Goal: Task Accomplishment & Management: Manage account settings

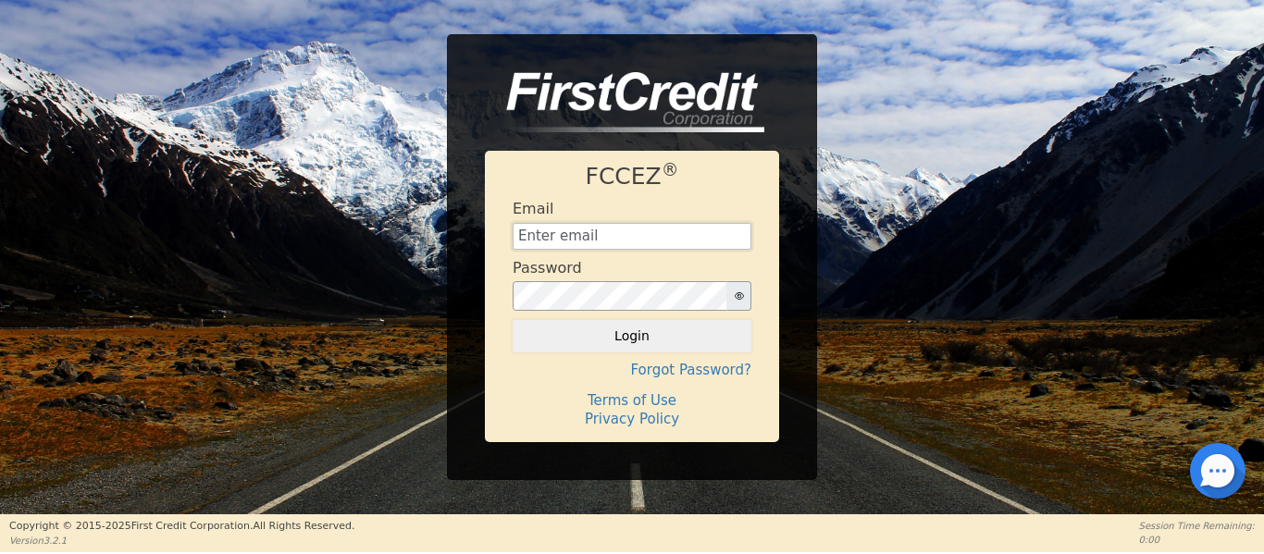
click at [600, 243] on input "text" at bounding box center [632, 237] width 239 height 28
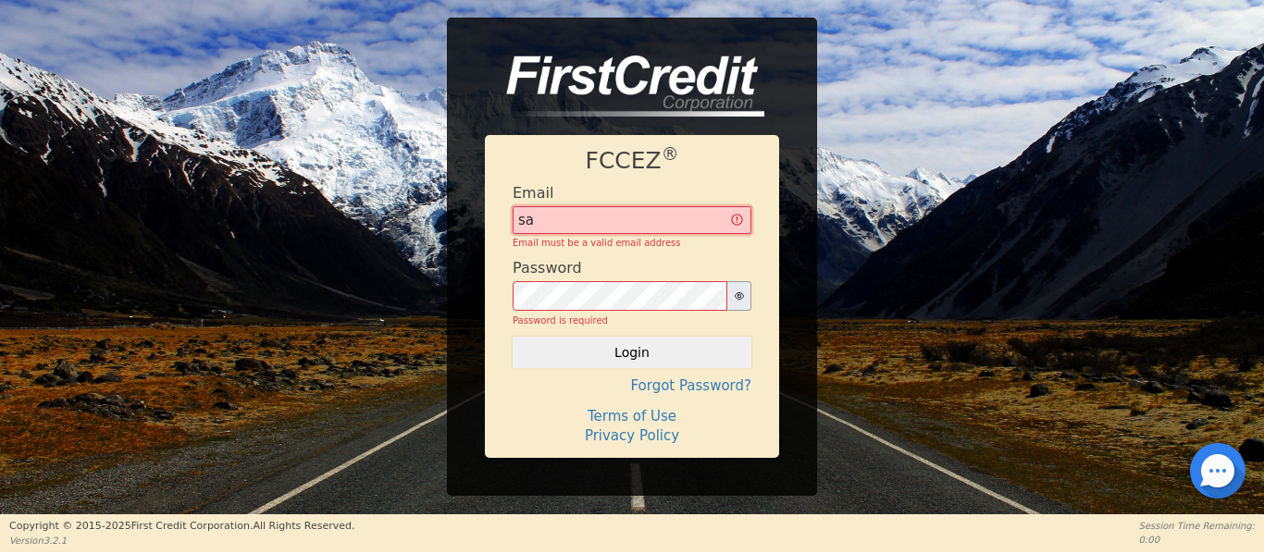
type input "s"
type input "[EMAIL_ADDRESS][DOMAIN_NAME]"
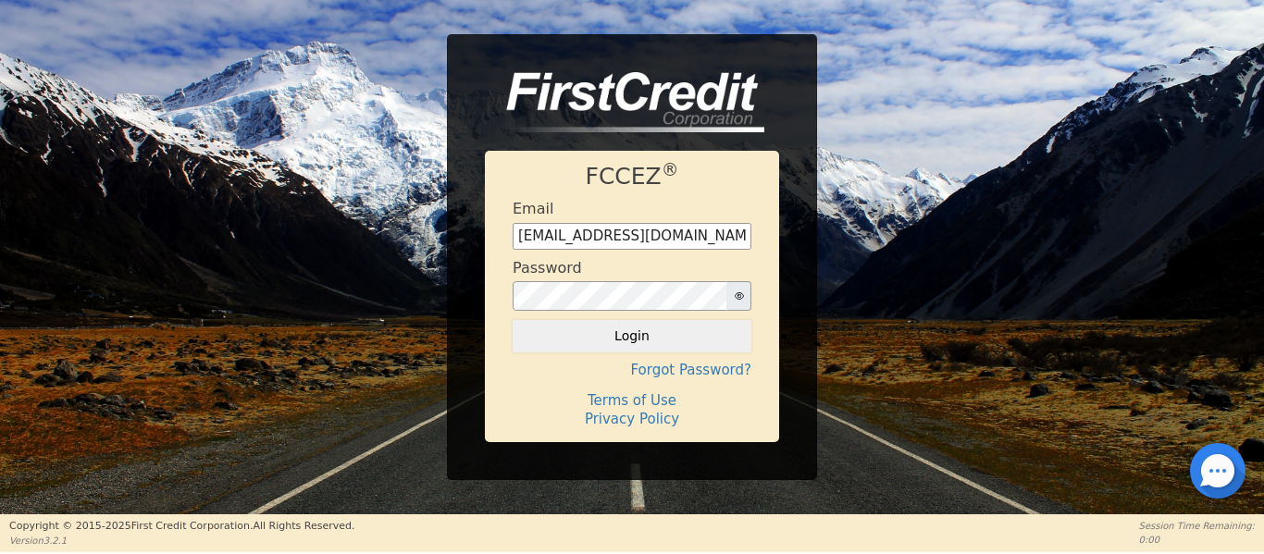
click at [852, 251] on div "FCCEZ ® Email [EMAIL_ADDRESS][DOMAIN_NAME] Password Login Forgot Password? Term…" at bounding box center [632, 257] width 1264 height 446
click at [634, 339] on button "Login" at bounding box center [632, 335] width 239 height 31
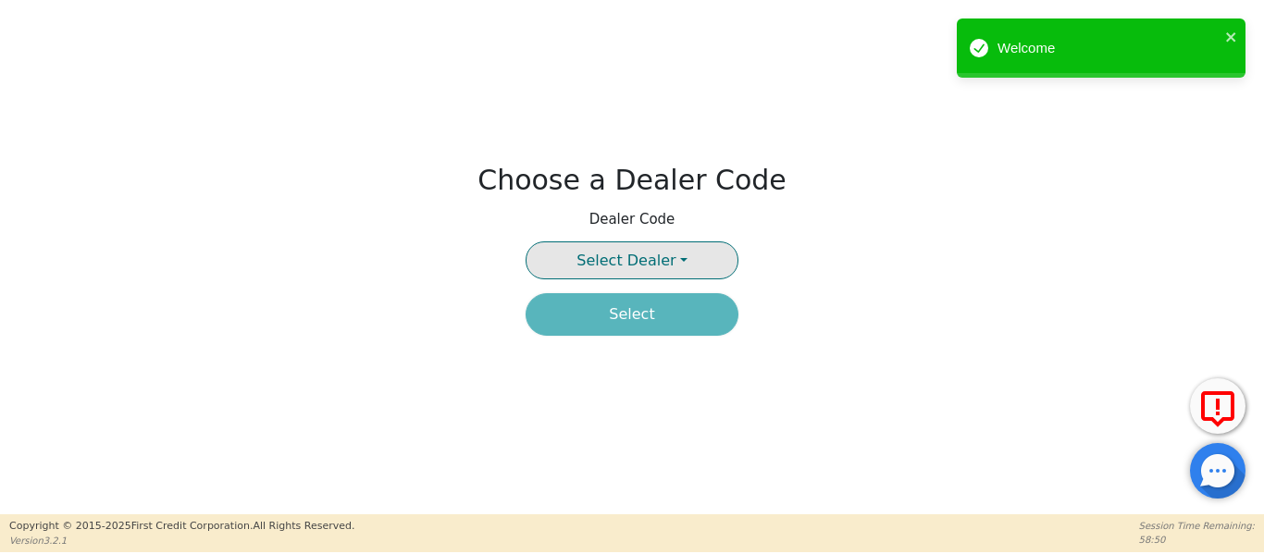
click at [679, 253] on button "Select Dealer" at bounding box center [631, 260] width 213 height 38
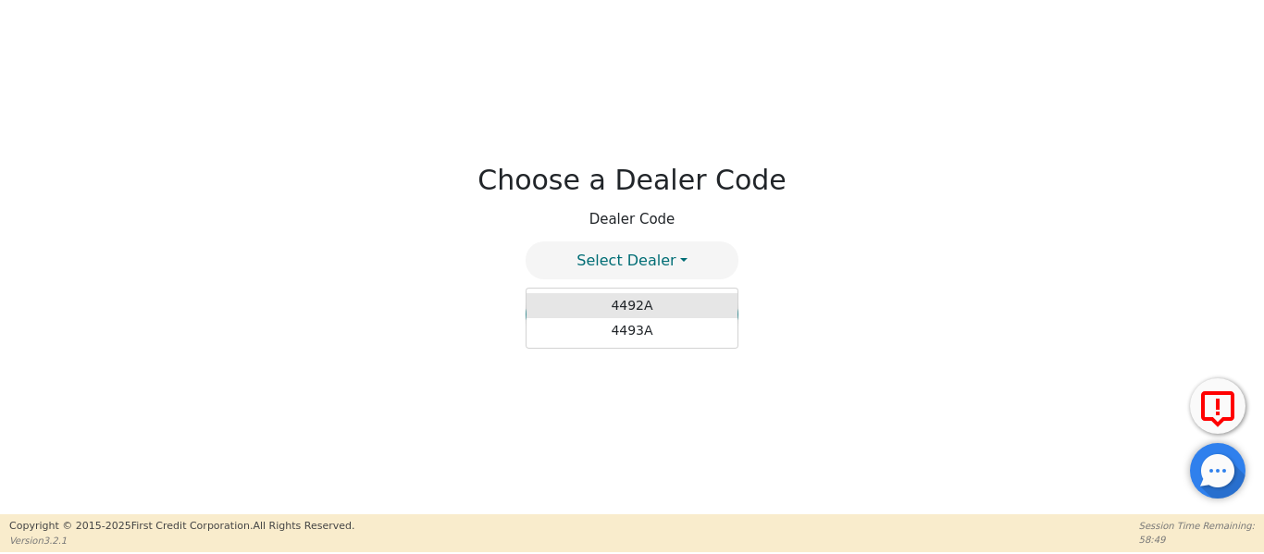
click at [627, 303] on link "4492A" at bounding box center [631, 305] width 211 height 25
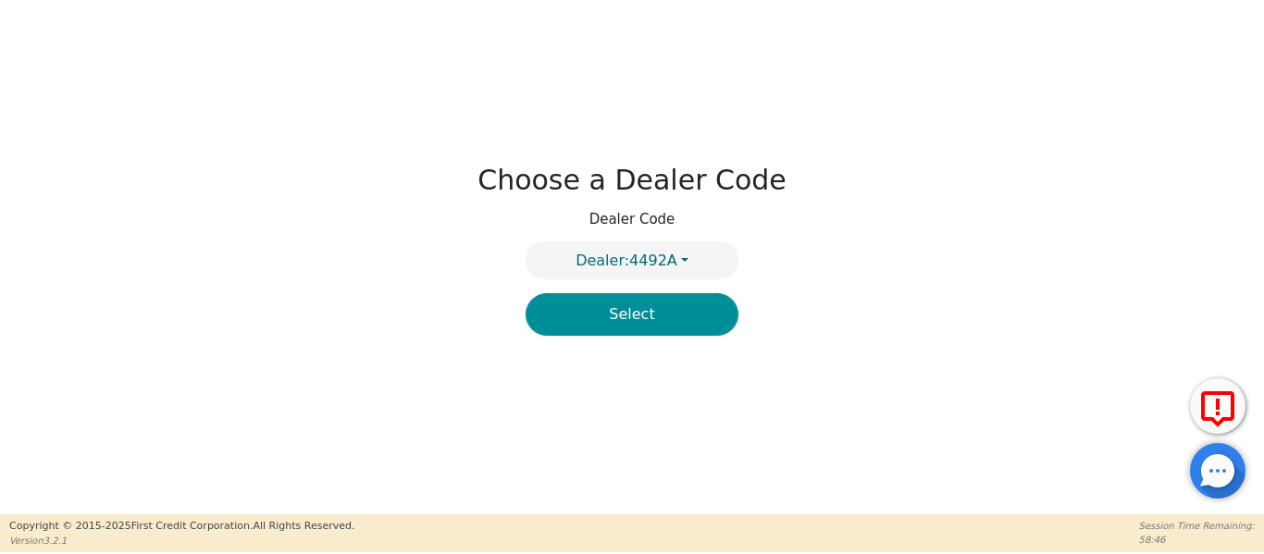
click at [620, 314] on button "Select" at bounding box center [631, 314] width 213 height 43
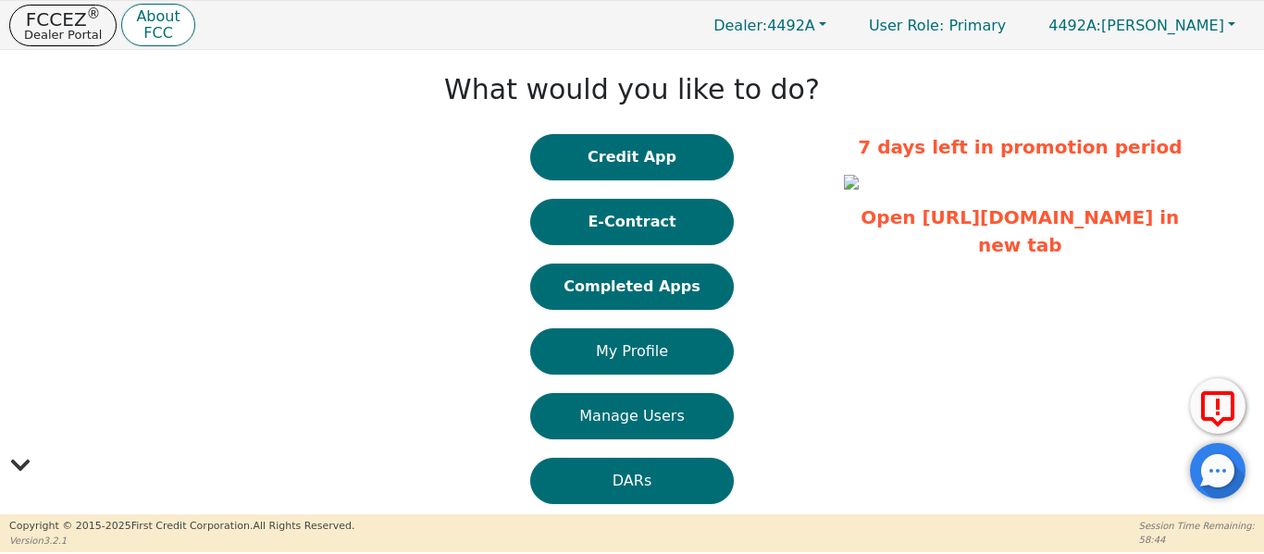
click at [775, 229] on div "What would you like to do? Credit App E-Contract Completed Apps My Profile Mana…" at bounding box center [632, 355] width 406 height 593
